Goal: Navigation & Orientation: Find specific page/section

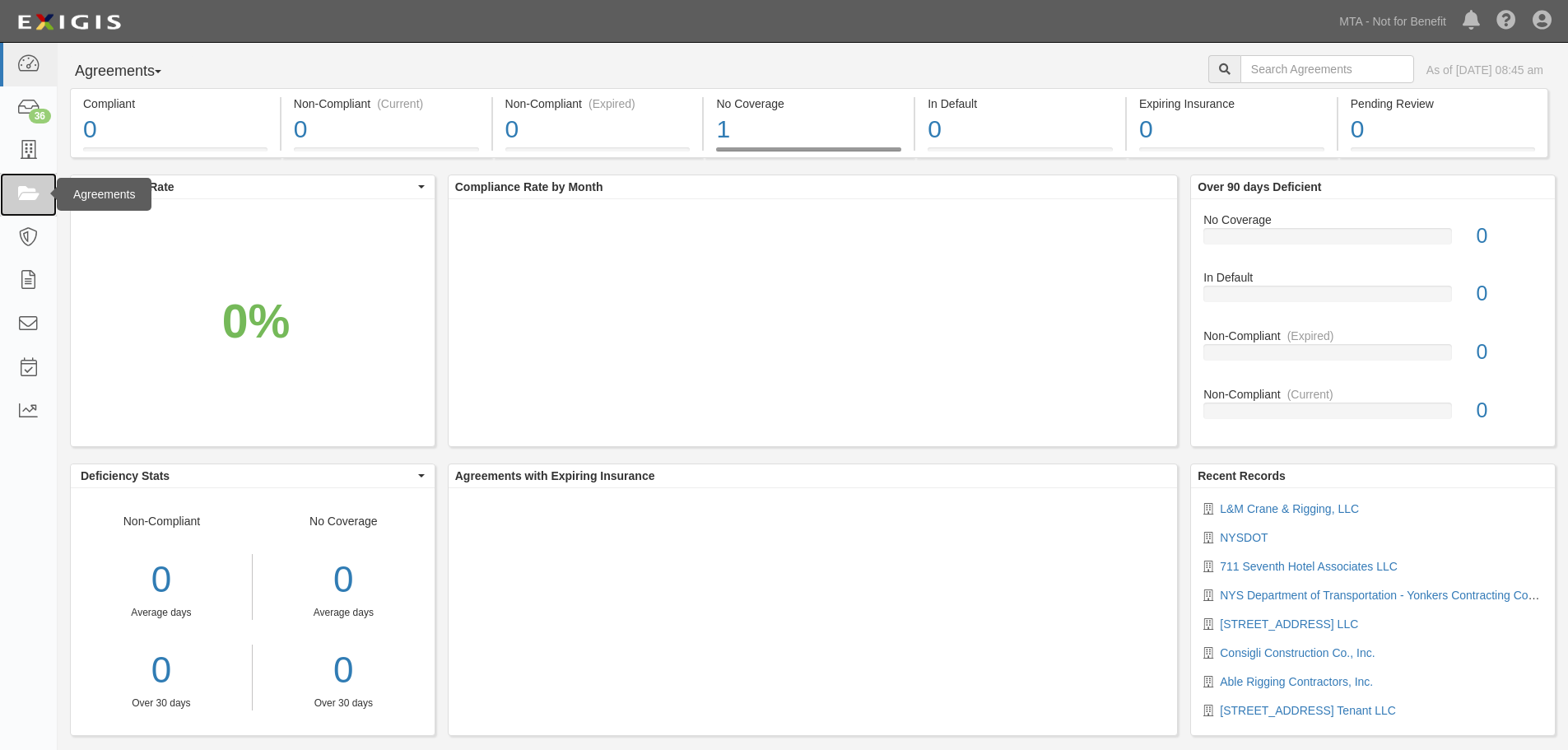
drag, startPoint x: 0, startPoint y: 0, endPoint x: 12, endPoint y: 192, distance: 192.4
click at [12, 192] on link at bounding box center [28, 195] width 57 height 44
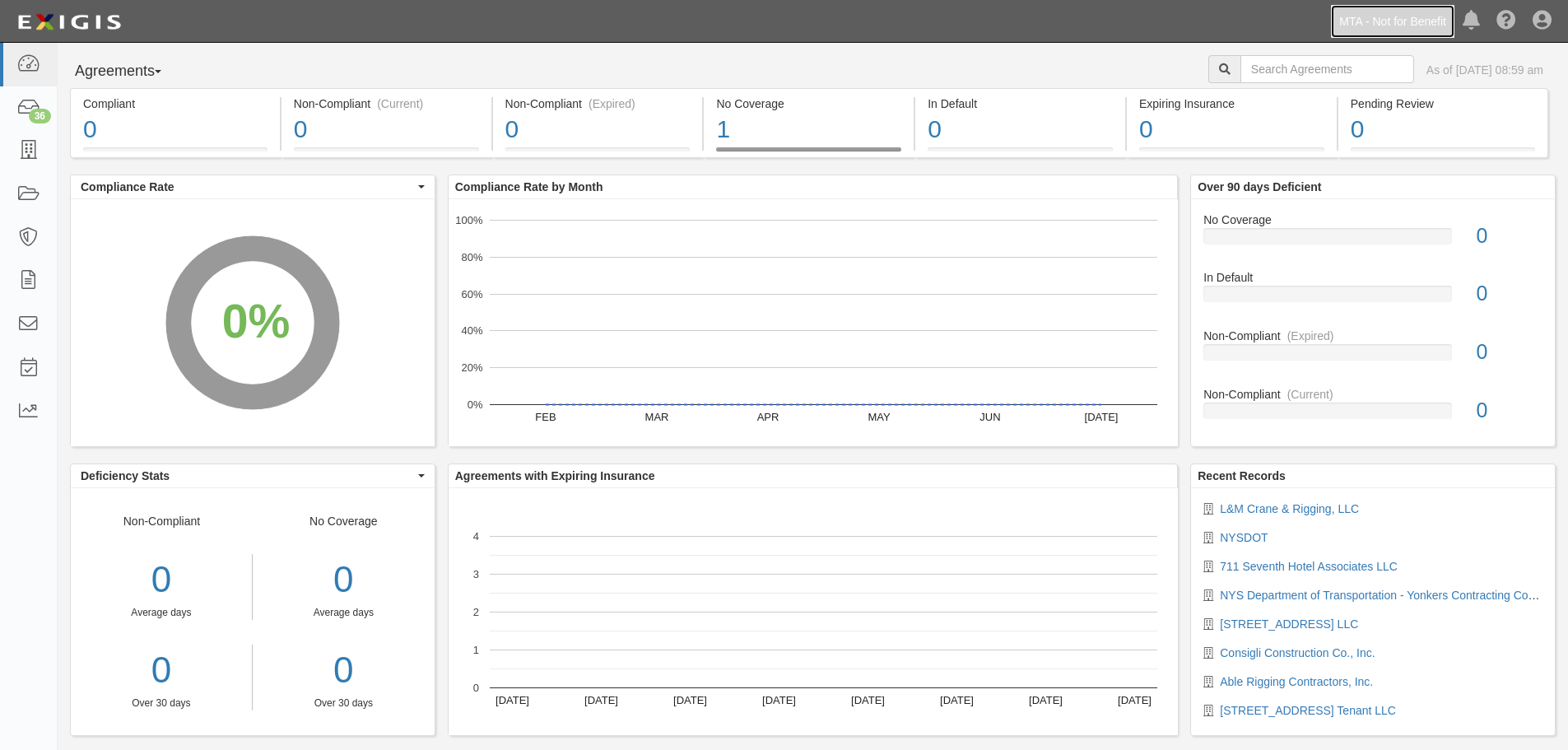
click at [1372, 35] on link "MTA - Not for Benefit" at bounding box center [1392, 21] width 124 height 33
